Goal: Use online tool/utility: Utilize a website feature to perform a specific function

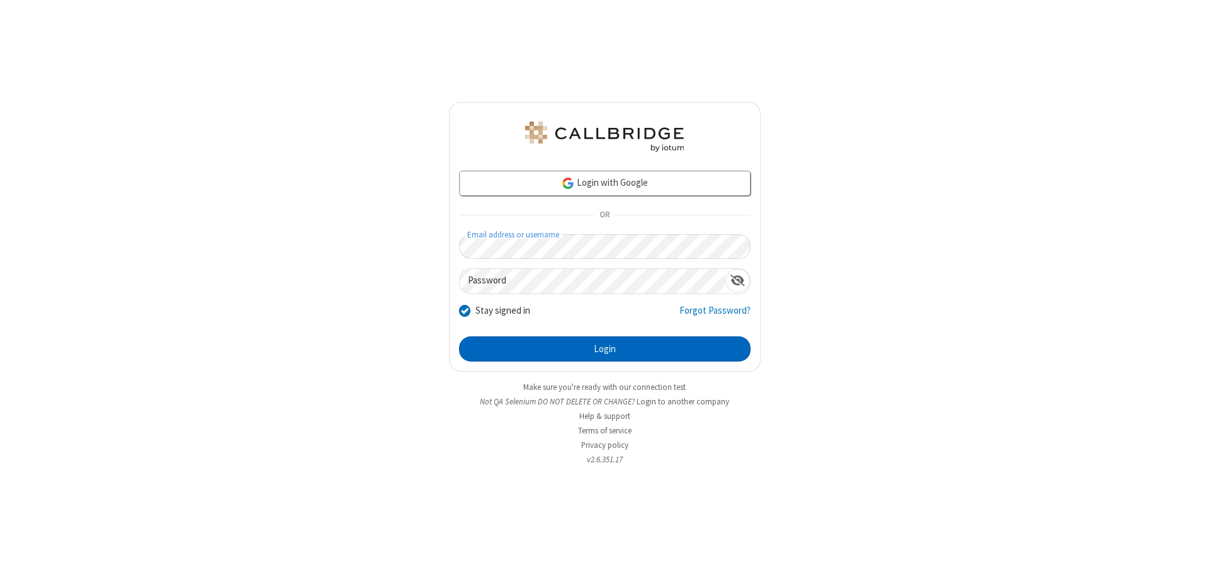
click at [604, 349] on button "Login" at bounding box center [605, 348] width 292 height 25
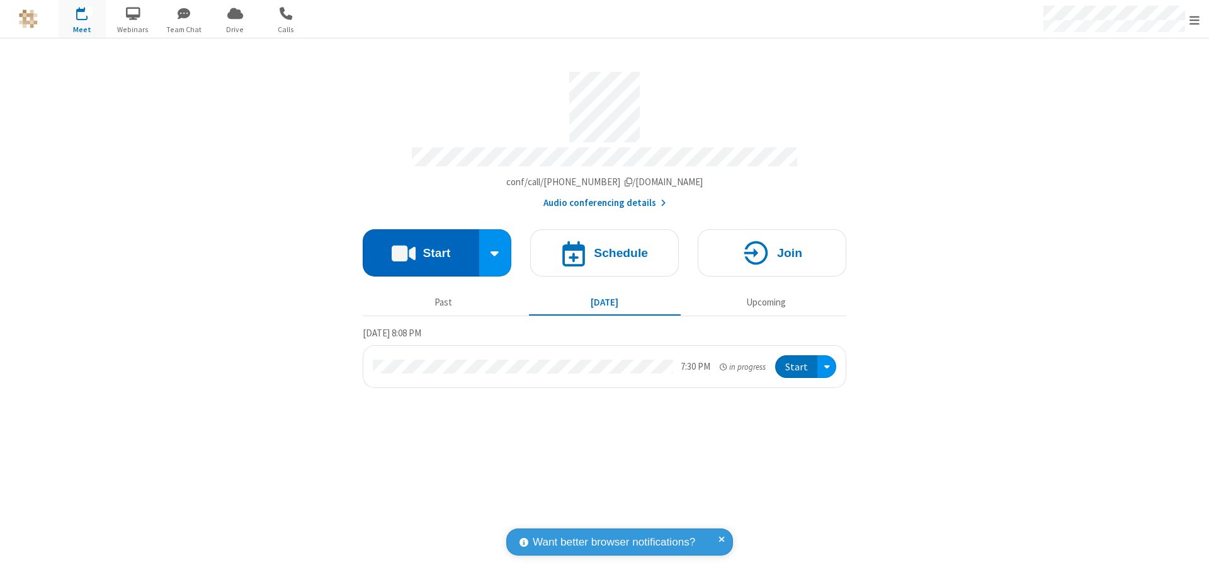
click at [421, 247] on button "Start" at bounding box center [421, 252] width 116 height 47
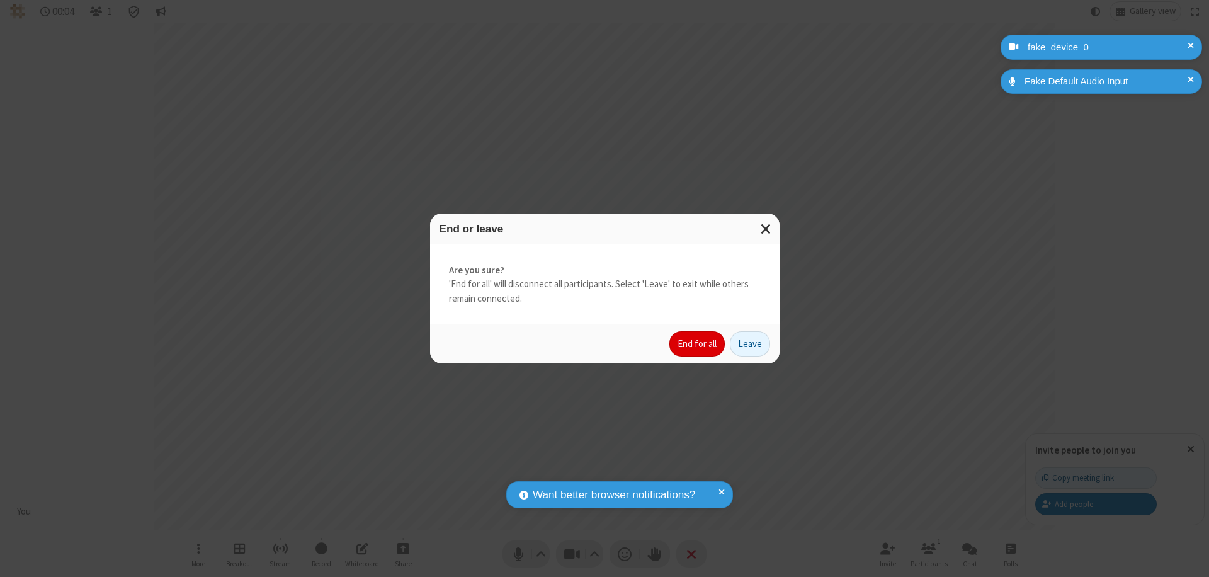
click at [698, 344] on button "End for all" at bounding box center [696, 343] width 55 height 25
